Goal: Information Seeking & Learning: Learn about a topic

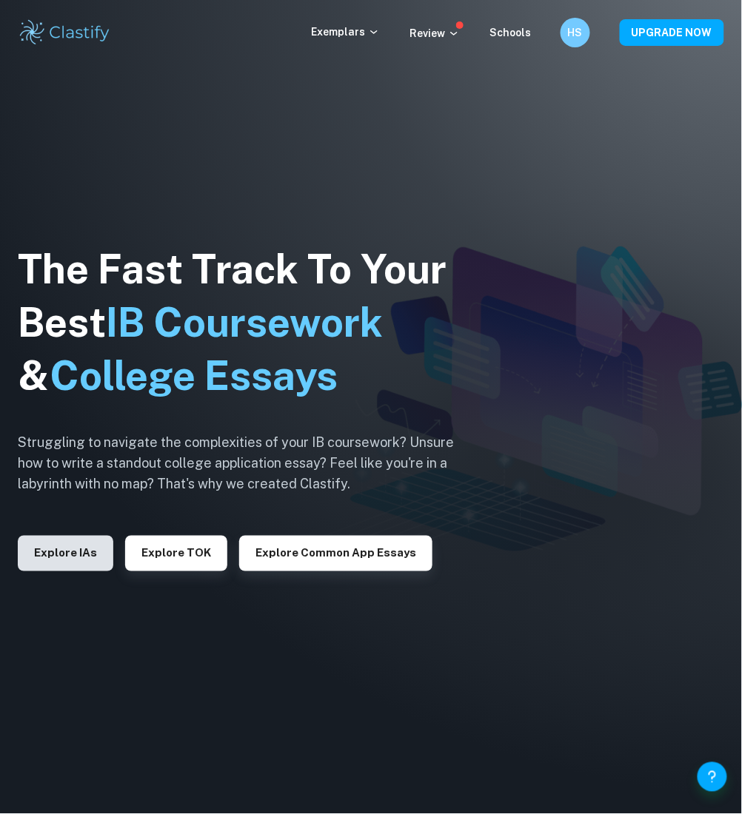
click at [59, 562] on button "Explore IAs" at bounding box center [65, 554] width 95 height 36
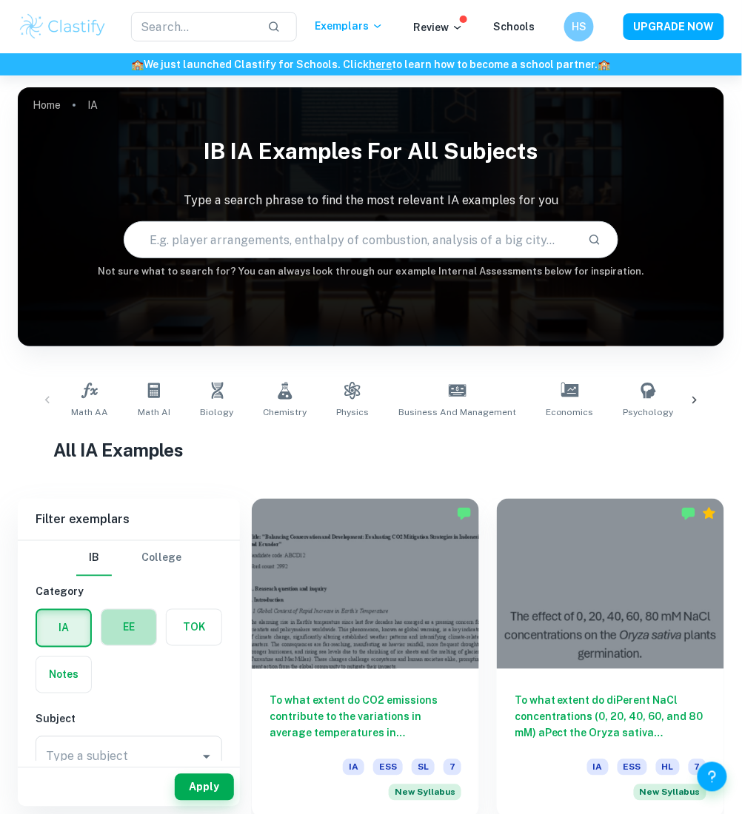
click at [125, 625] on label "button" at bounding box center [128, 628] width 55 height 36
click at [0, 0] on input "radio" at bounding box center [0, 0] width 0 height 0
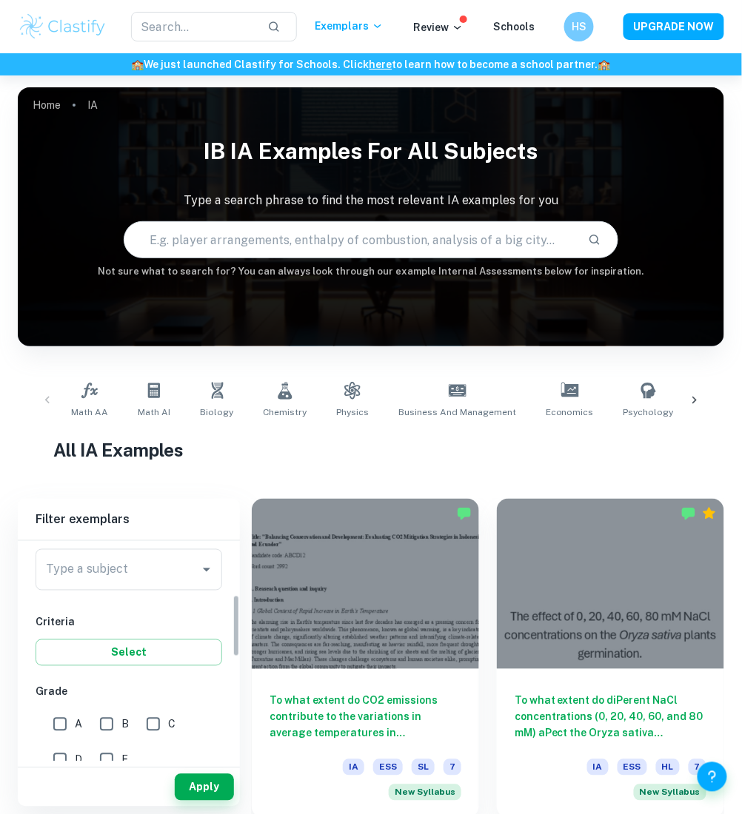
scroll to position [192, 0]
click at [179, 569] on input "Type a subject" at bounding box center [117, 566] width 151 height 28
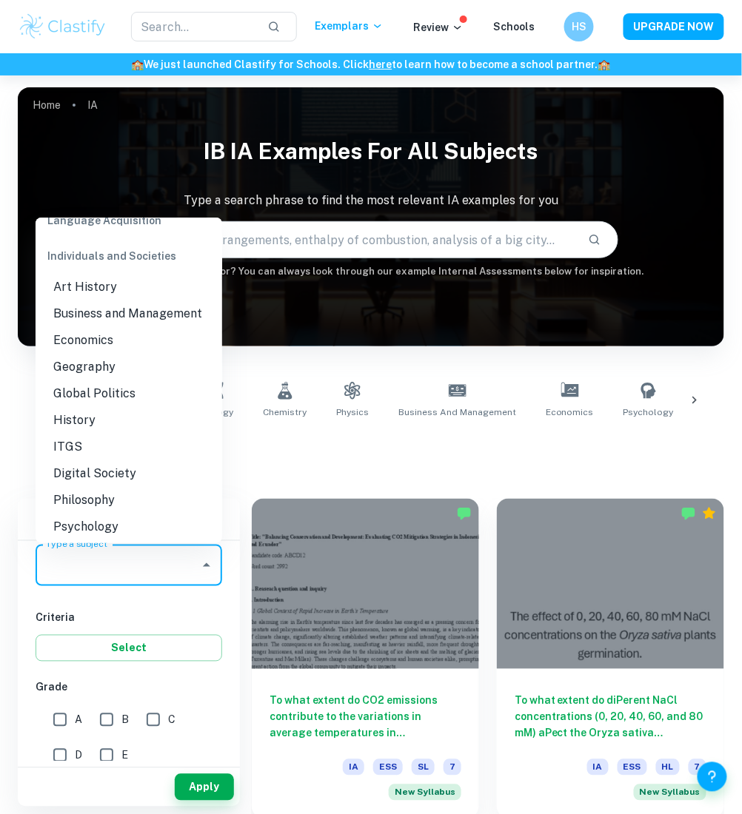
scroll to position [1290, 0]
click at [123, 329] on li "Business and Management" at bounding box center [129, 315] width 187 height 27
type input "Business and Management"
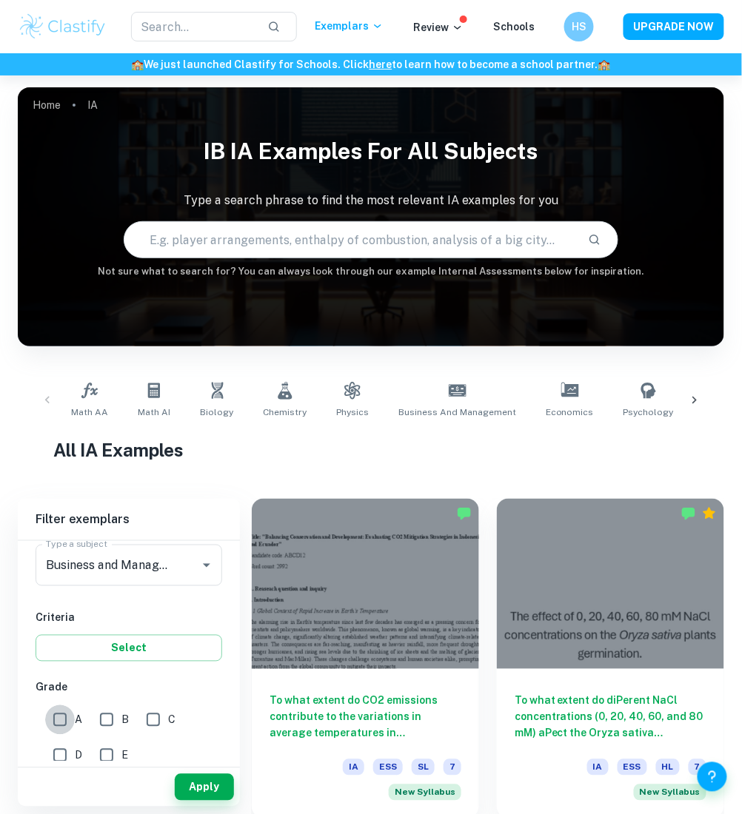
click at [54, 725] on input "A" at bounding box center [60, 721] width 30 height 30
checkbox input "true"
click at [185, 784] on button "Apply" at bounding box center [204, 787] width 59 height 27
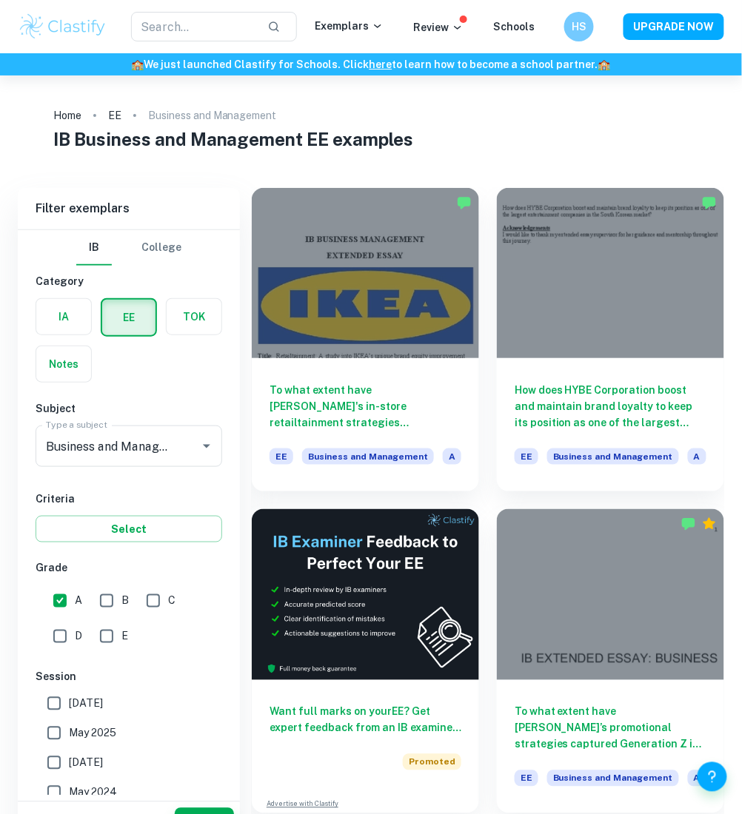
scroll to position [36, 0]
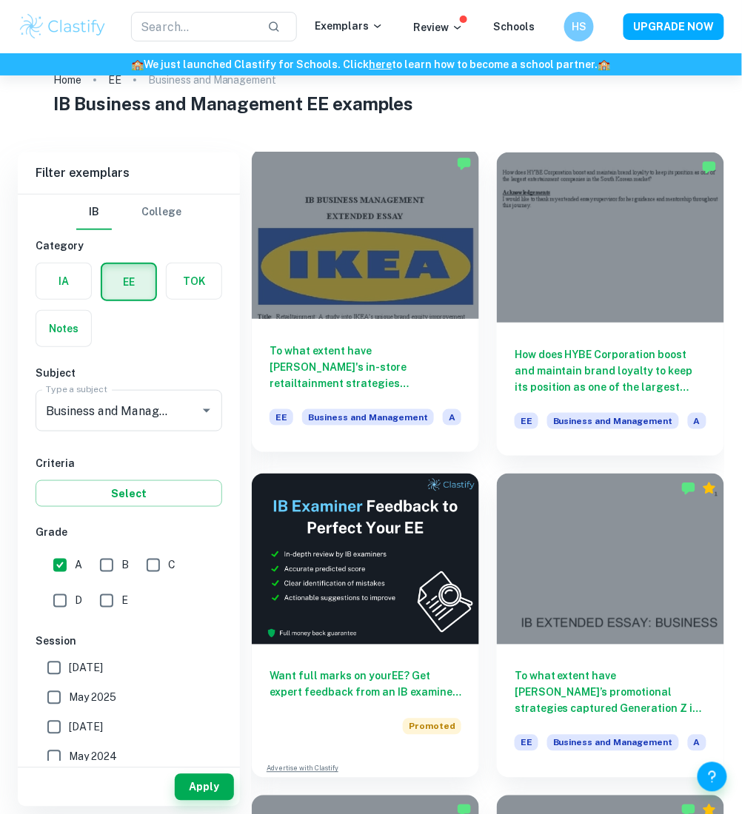
click at [413, 354] on h6 "To what extent have [PERSON_NAME]'s in-store retailtainment strategies contribu…" at bounding box center [365, 367] width 192 height 49
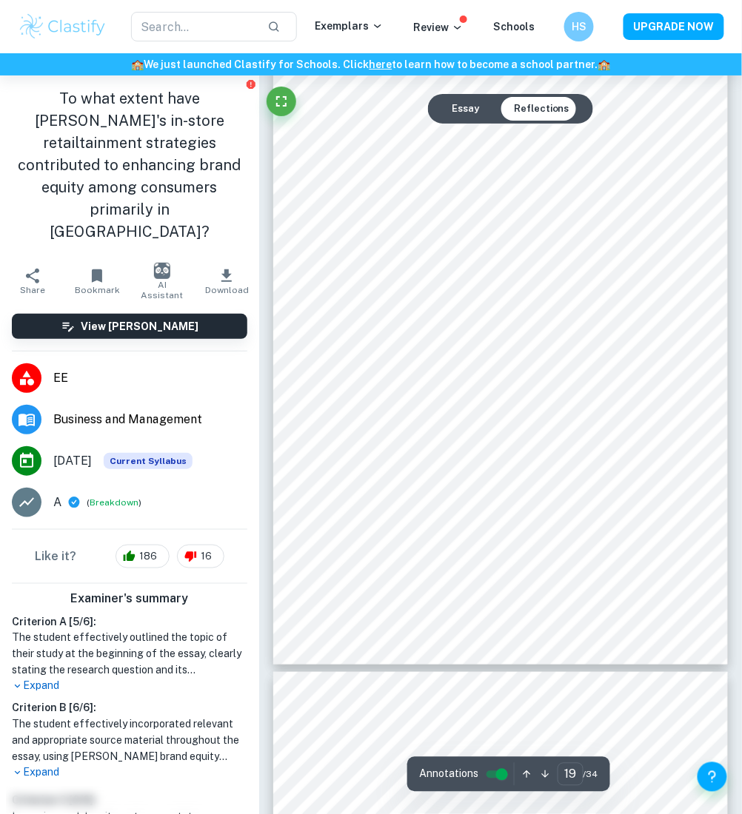
type input "20"
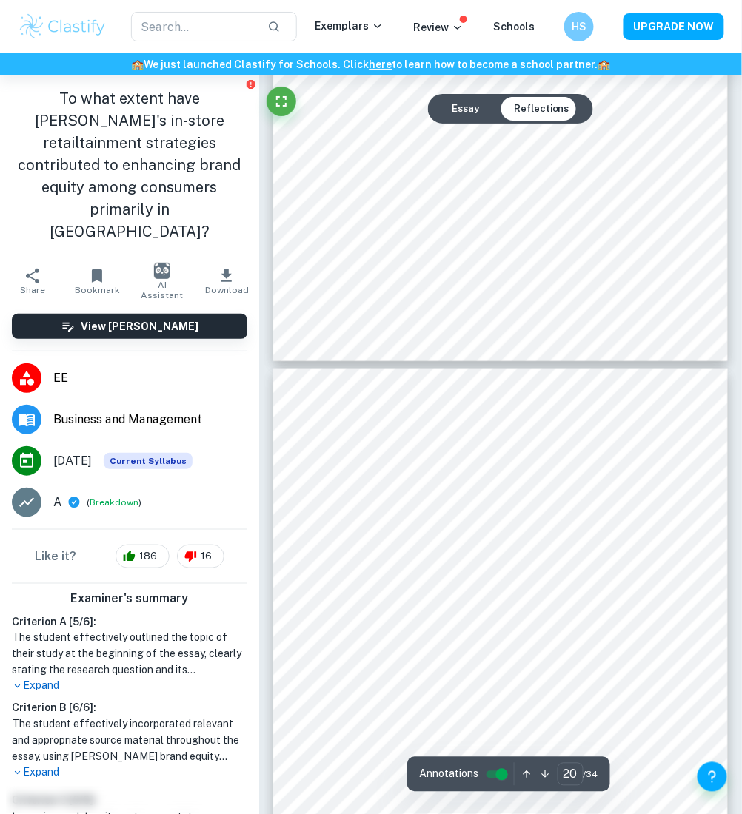
scroll to position [12347, 0]
